Goal: Task Accomplishment & Management: Manage account settings

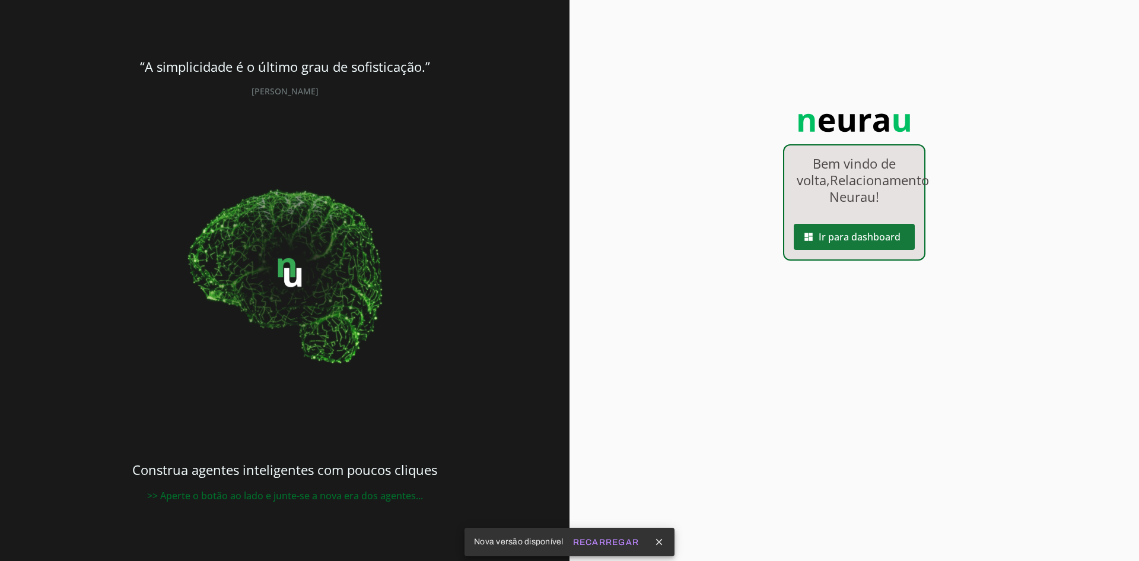
click at [826, 251] on span at bounding box center [854, 236] width 121 height 28
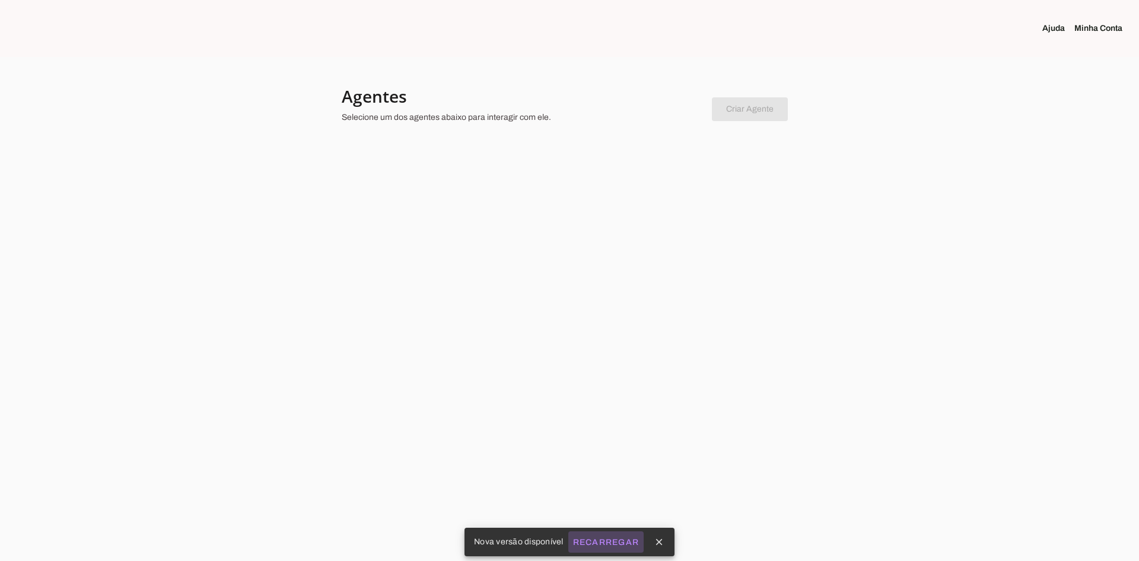
click at [0, 0] on slot "Recarregar" at bounding box center [0, 0] width 0 height 0
click at [782, 113] on chatbot-new-form "Criar Agente Você atingiu o limite de agentes permitidos. Atualize o seu plano …" at bounding box center [750, 107] width 76 height 28
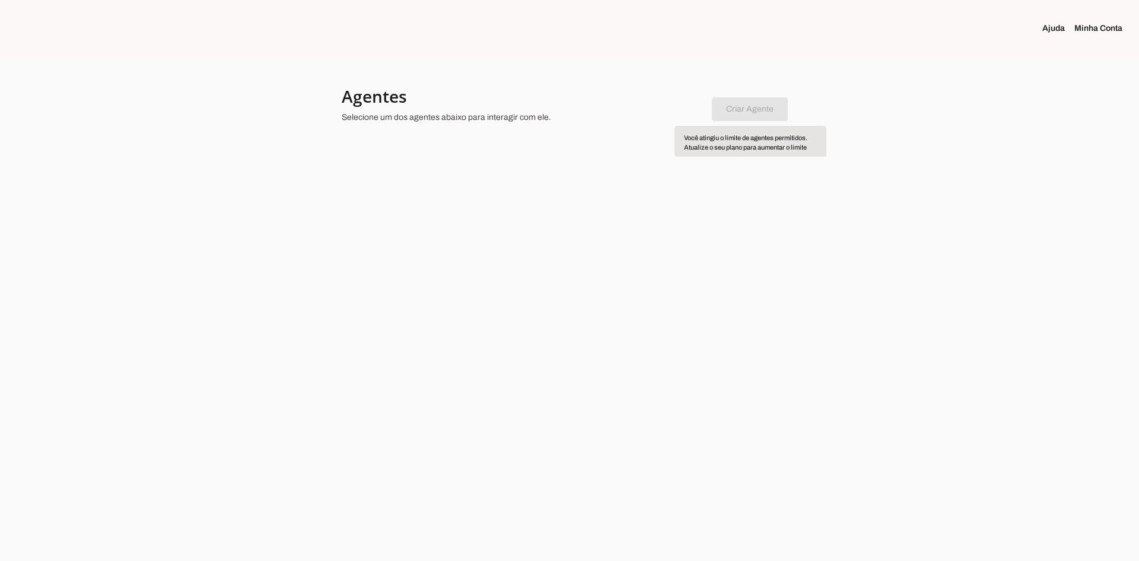
click at [619, 121] on p "Selecione um dos agentes abaixo para interagir com ele." at bounding box center [522, 118] width 361 height 12
click at [516, 107] on div at bounding box center [522, 106] width 361 height 43
click at [510, 118] on p "Selecione um dos agentes abaixo para interagir com ele." at bounding box center [522, 118] width 361 height 12
drag, startPoint x: 489, startPoint y: 120, endPoint x: 412, endPoint y: 120, distance: 77.1
click at [412, 120] on p "Selecione um dos agentes abaixo para interagir com ele." at bounding box center [522, 118] width 361 height 12
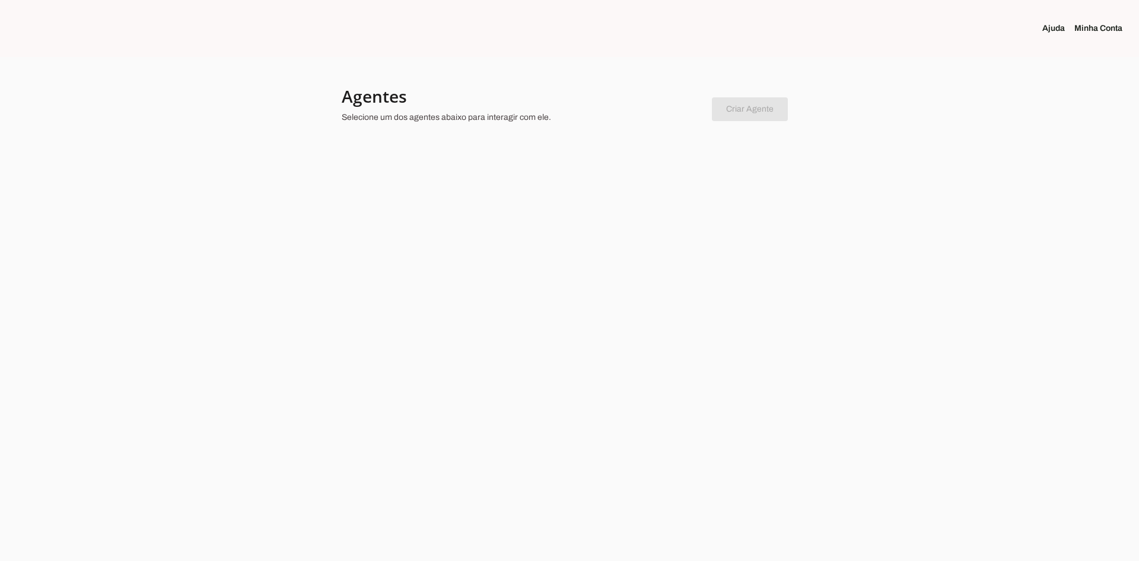
click at [447, 122] on p "Selecione um dos agentes abaixo para interagir com ele." at bounding box center [522, 118] width 361 height 12
click at [540, 107] on div at bounding box center [522, 106] width 361 height 43
click at [544, 95] on h4 "Agentes" at bounding box center [522, 95] width 361 height 21
click at [373, 43] on section at bounding box center [190, 28] width 380 height 57
drag, startPoint x: 376, startPoint y: 106, endPoint x: 417, endPoint y: 171, distance: 77.0
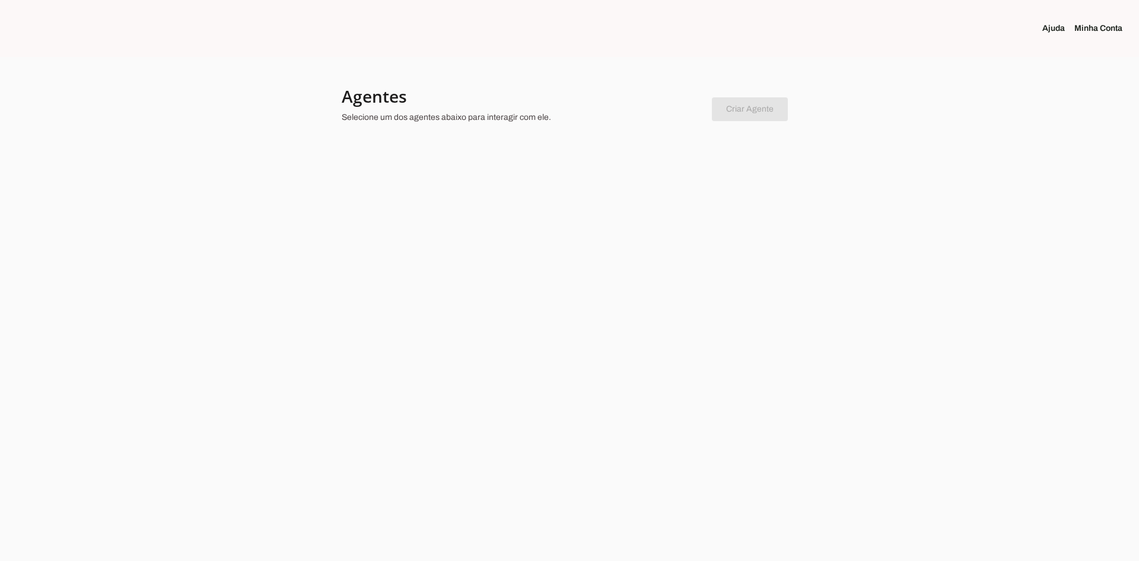
click at [417, 171] on div at bounding box center [569, 280] width 1139 height 561
drag, startPoint x: 451, startPoint y: 191, endPoint x: 504, endPoint y: 213, distance: 57.2
click at [463, 196] on div at bounding box center [569, 280] width 1139 height 561
drag, startPoint x: 520, startPoint y: 220, endPoint x: 560, endPoint y: 236, distance: 43.4
click at [542, 231] on div at bounding box center [569, 280] width 1139 height 561
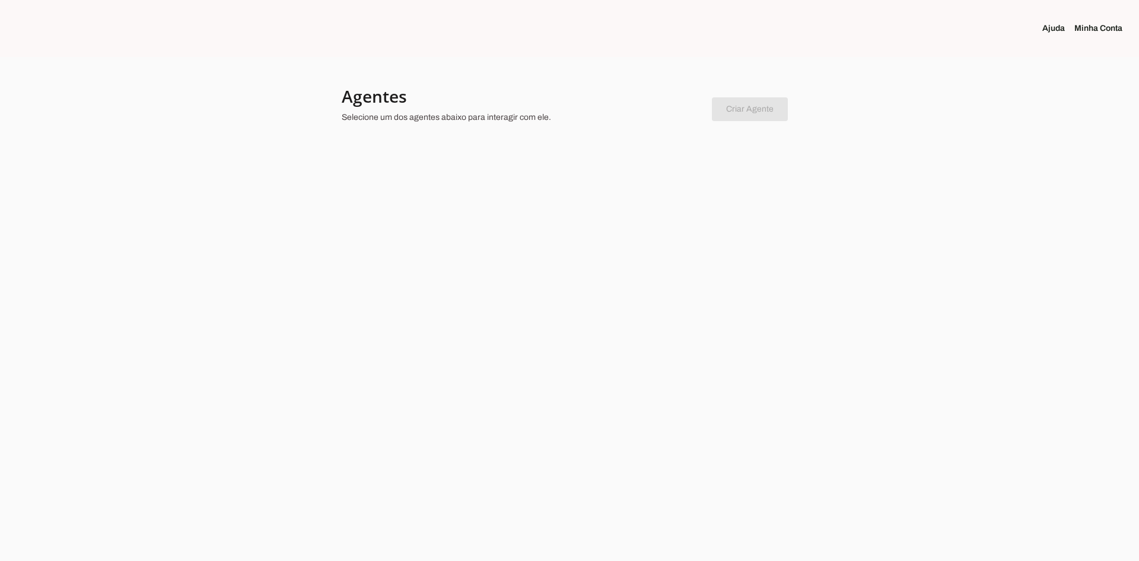
drag, startPoint x: 647, startPoint y: 254, endPoint x: 783, endPoint y: 184, distance: 153.4
click at [666, 249] on div at bounding box center [569, 280] width 1139 height 561
drag, startPoint x: 786, startPoint y: 183, endPoint x: 808, endPoint y: 166, distance: 27.9
click at [790, 180] on div at bounding box center [569, 280] width 1139 height 561
drag, startPoint x: 904, startPoint y: 110, endPoint x: 1083, endPoint y: 40, distance: 192.9
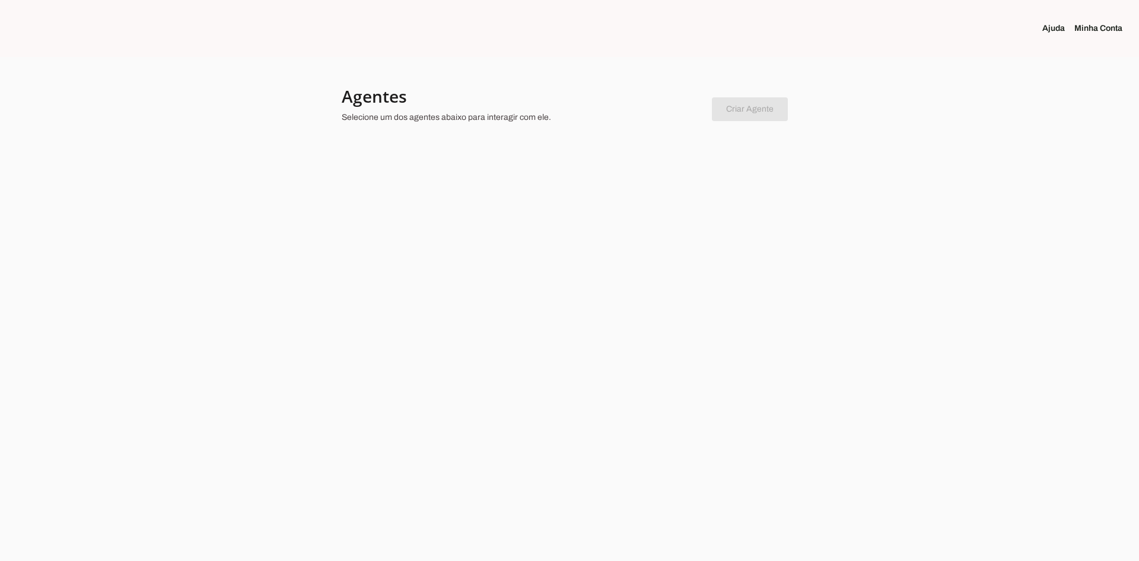
click at [919, 105] on div at bounding box center [569, 280] width 1139 height 561
click at [1083, 40] on section "Ajuda Minha Conta" at bounding box center [949, 28] width 380 height 57
click at [1089, 26] on link "Minha Conta" at bounding box center [1104, 29] width 58 height 12
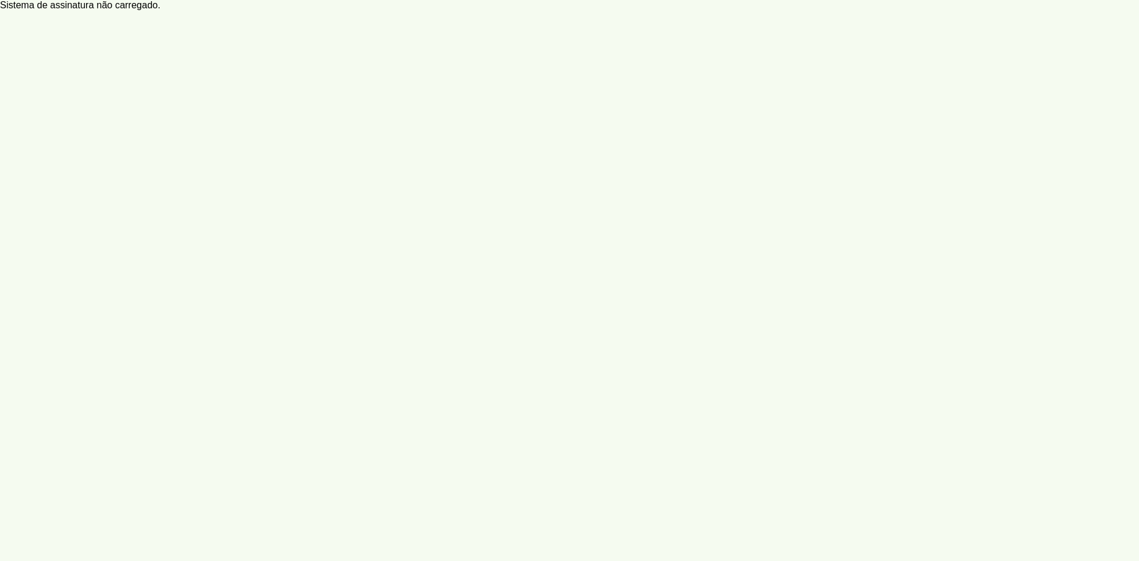
click at [78, 7] on account-profile-page at bounding box center [569, 280] width 1139 height 561
